Goal: Register for event/course

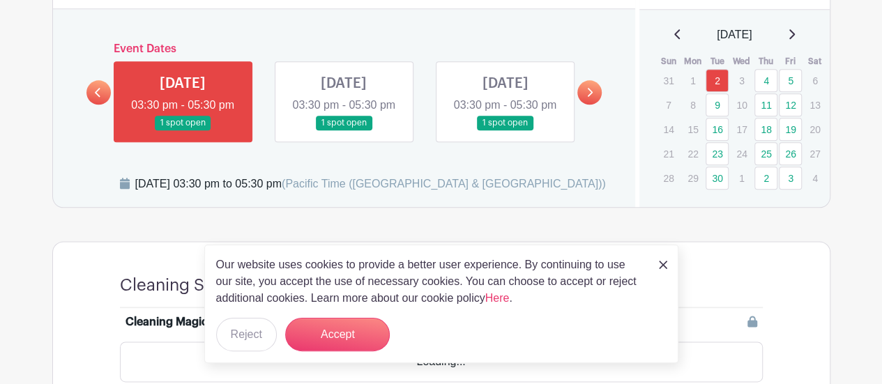
scroll to position [757, 0]
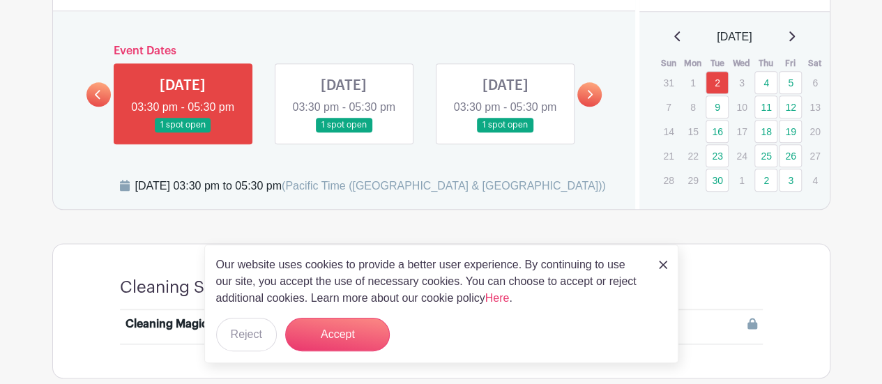
click at [344, 132] on link at bounding box center [344, 132] width 0 height 0
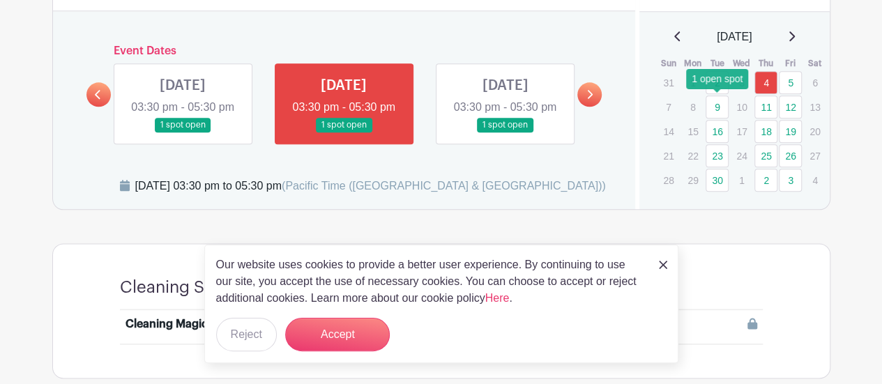
click at [714, 109] on link "9" at bounding box center [717, 107] width 23 height 23
click at [245, 340] on button "Reject" at bounding box center [246, 334] width 61 height 33
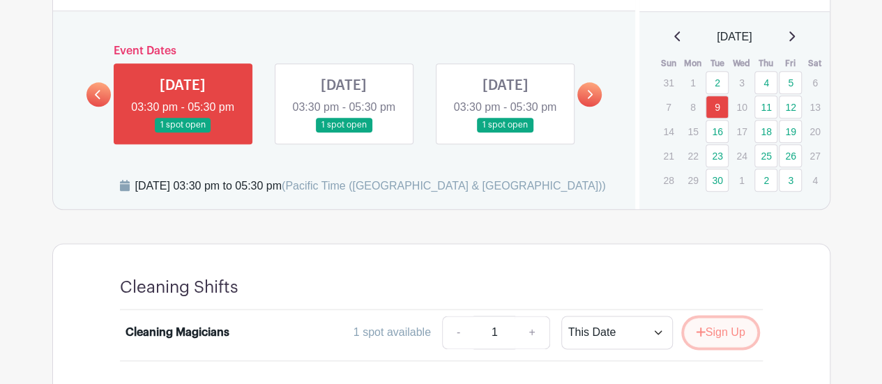
click at [734, 347] on button "Sign Up" at bounding box center [720, 332] width 73 height 29
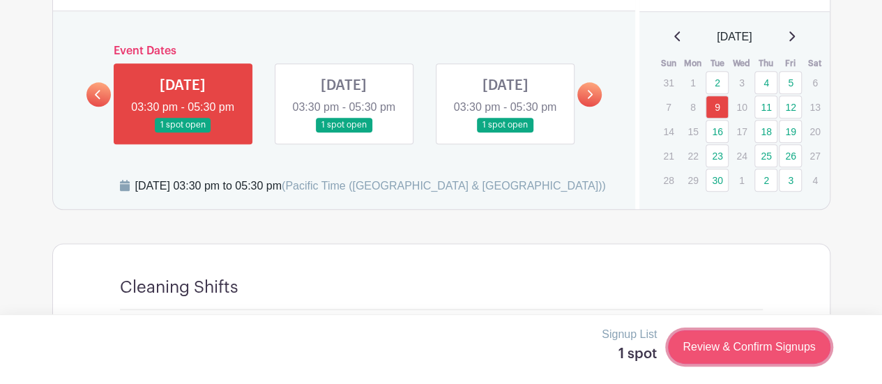
click at [720, 346] on link "Review & Confirm Signups" at bounding box center [749, 347] width 162 height 33
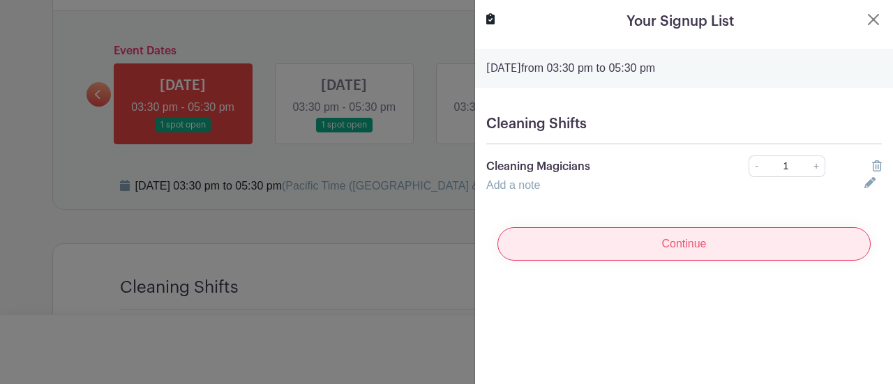
click at [692, 250] on input "Continue" at bounding box center [683, 243] width 373 height 33
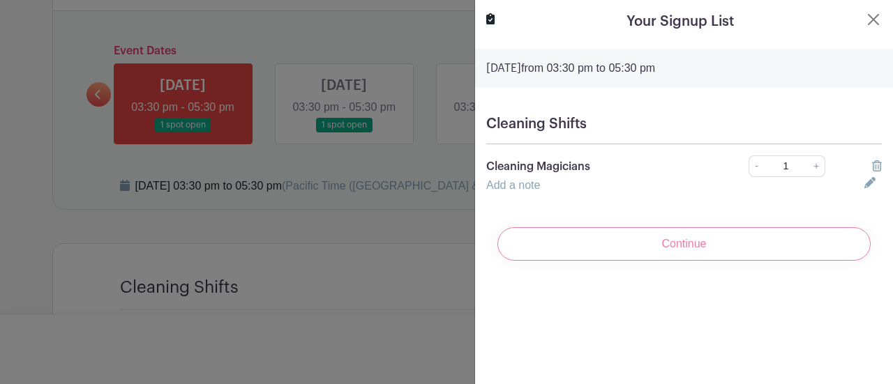
click at [692, 250] on div "Continue" at bounding box center [683, 244] width 395 height 56
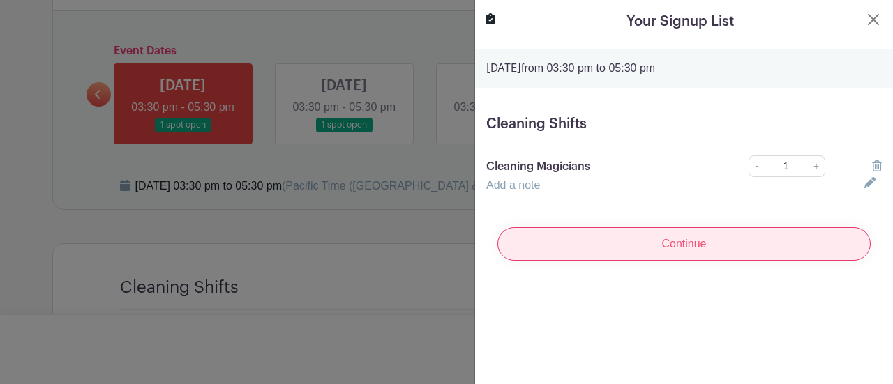
click at [692, 250] on input "Continue" at bounding box center [683, 243] width 373 height 33
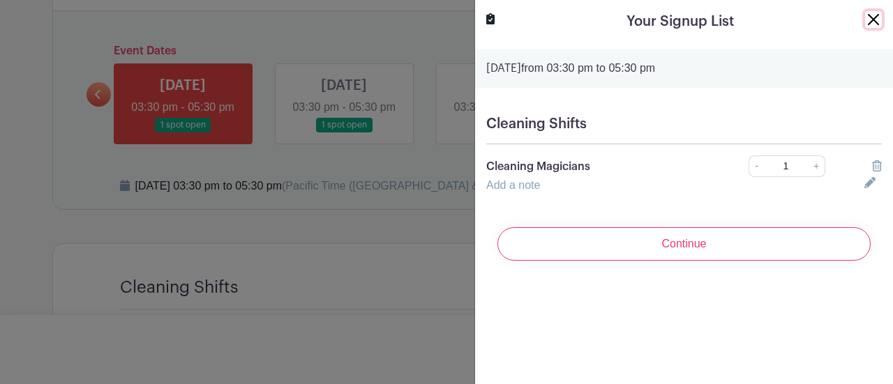
click at [865, 17] on button "Close" at bounding box center [873, 19] width 17 height 17
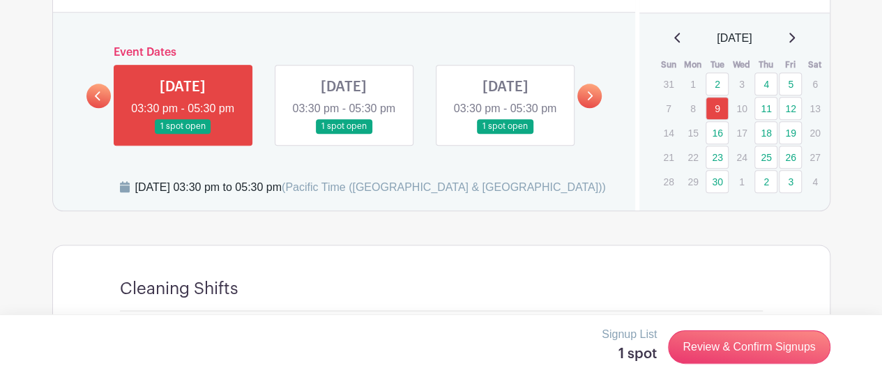
scroll to position [757, 0]
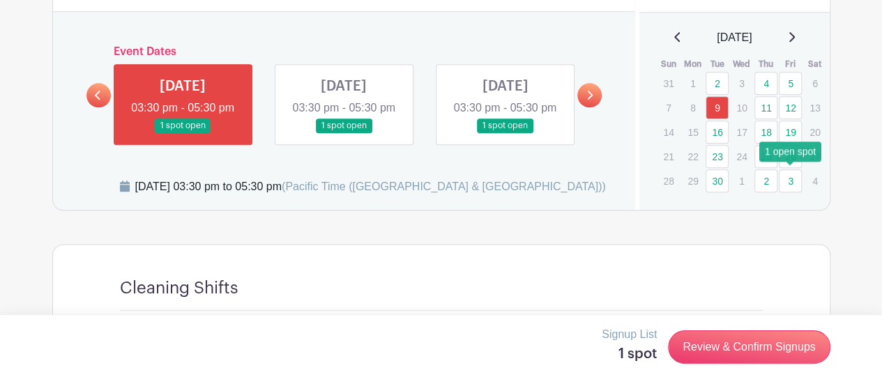
click at [791, 179] on link "3" at bounding box center [790, 180] width 23 height 23
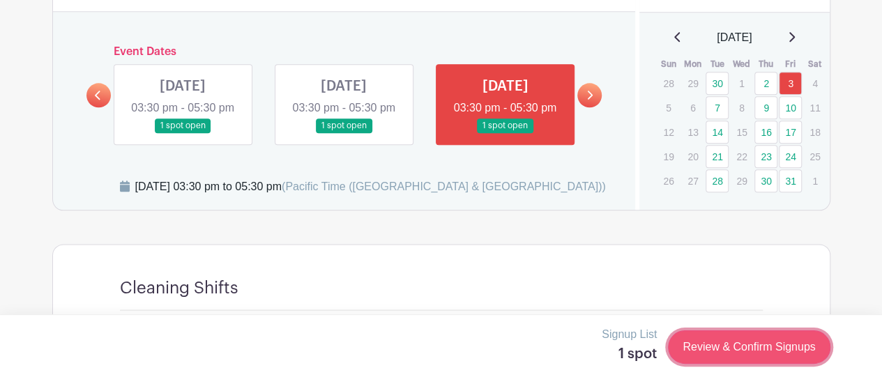
click at [682, 345] on link "Review & Confirm Signups" at bounding box center [749, 347] width 162 height 33
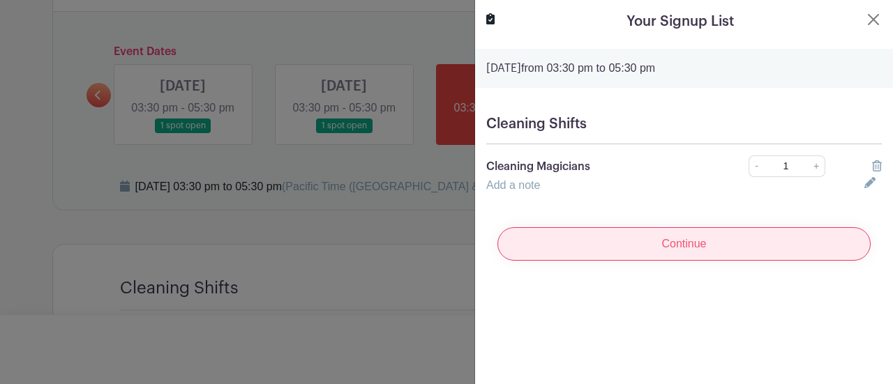
click at [654, 243] on input "Continue" at bounding box center [683, 243] width 373 height 33
click at [654, 243] on div "Continue" at bounding box center [683, 244] width 395 height 56
click at [654, 243] on input "Continue" at bounding box center [683, 243] width 373 height 33
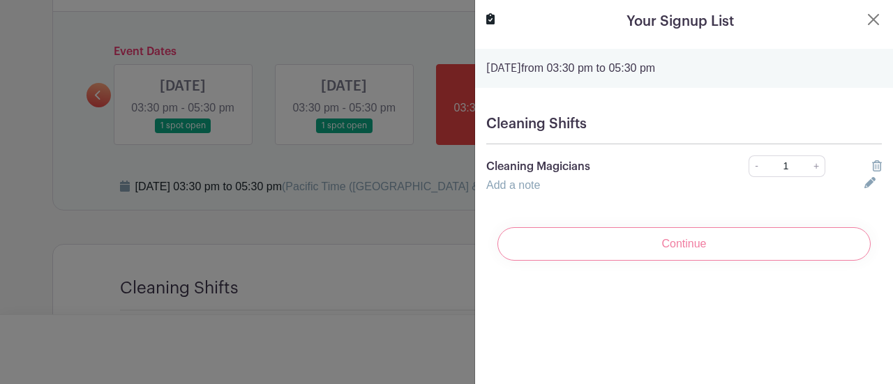
click at [654, 243] on div "Continue" at bounding box center [683, 244] width 395 height 56
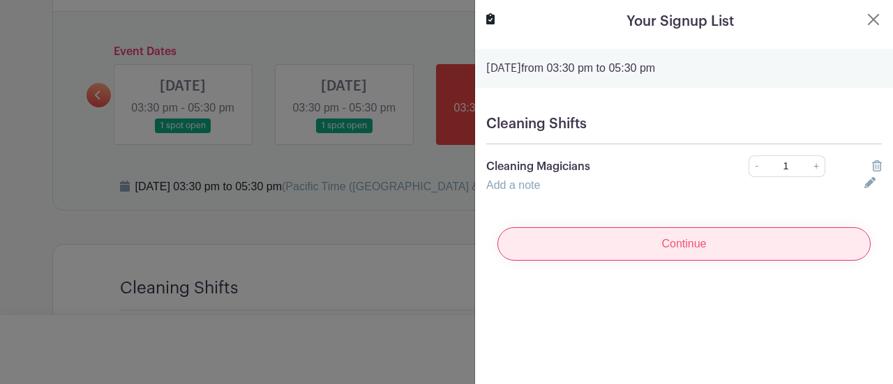
click at [654, 243] on input "Continue" at bounding box center [683, 243] width 373 height 33
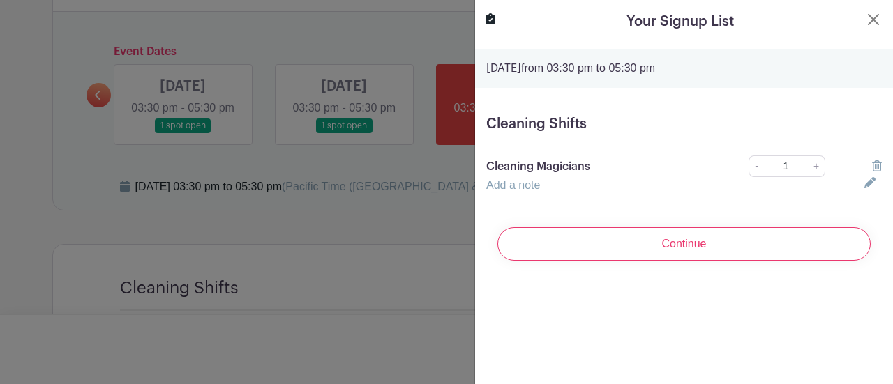
click at [654, 243] on div "Continue" at bounding box center [683, 244] width 395 height 56
click at [865, 17] on button "Close" at bounding box center [873, 19] width 17 height 17
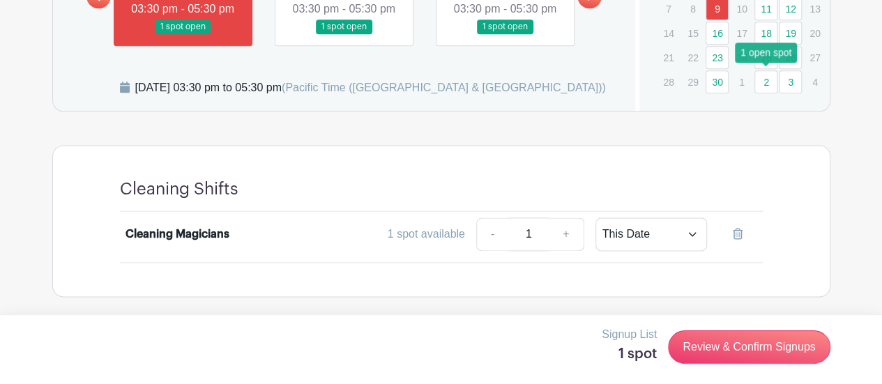
scroll to position [869, 0]
